Goal: Find specific page/section: Find specific page/section

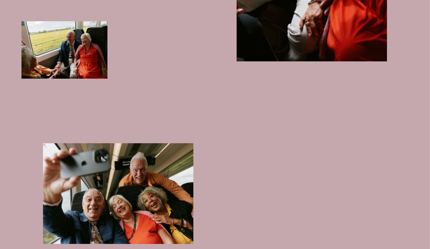
scroll to position [409, 0]
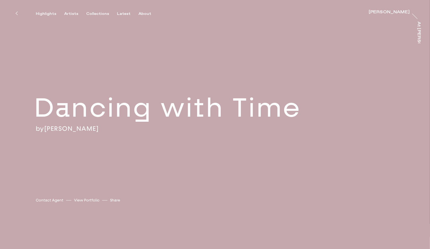
click at [15, 14] on icon at bounding box center [16, 13] width 2 height 4
click at [42, 15] on div "Highlights" at bounding box center [46, 13] width 20 height 5
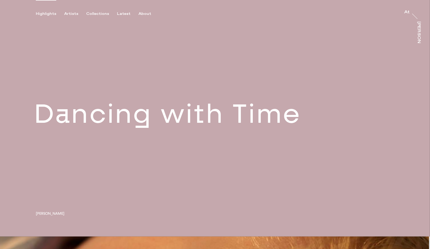
click at [297, 99] on link at bounding box center [215, 118] width 430 height 236
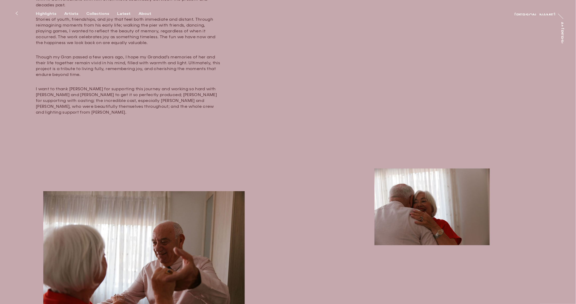
scroll to position [385, 0]
